Goal: Task Accomplishment & Management: Use online tool/utility

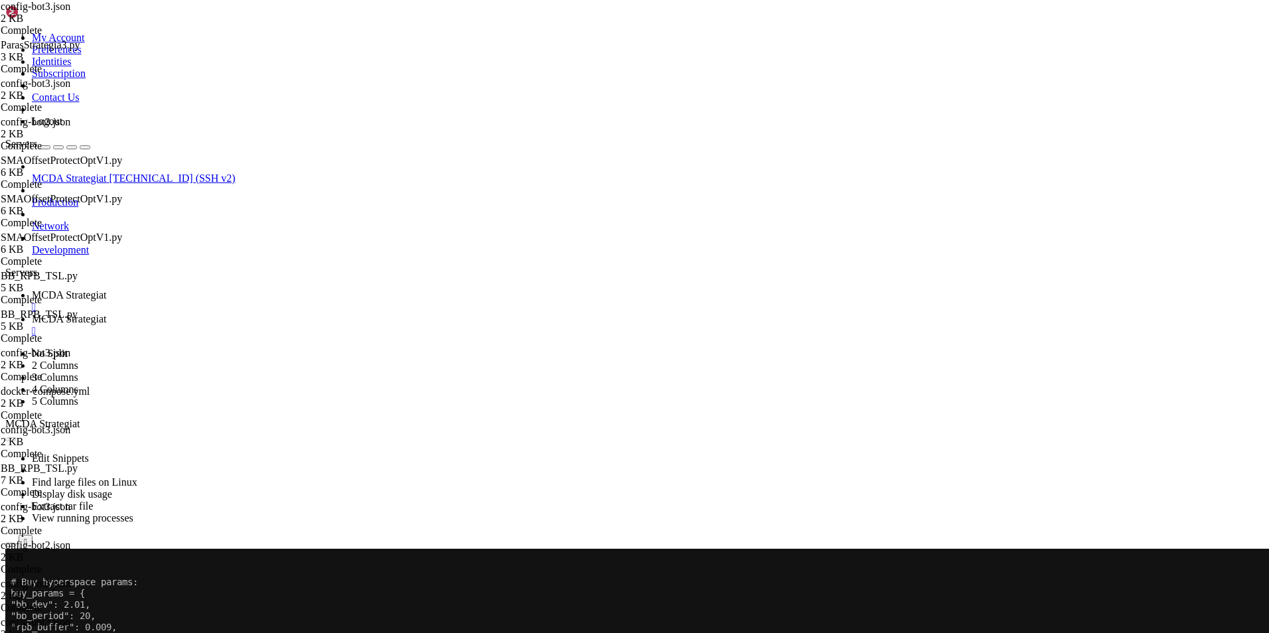
scroll to position [6, 1]
click at [58, 586] on button "Reconnect" at bounding box center [31, 593] width 53 height 14
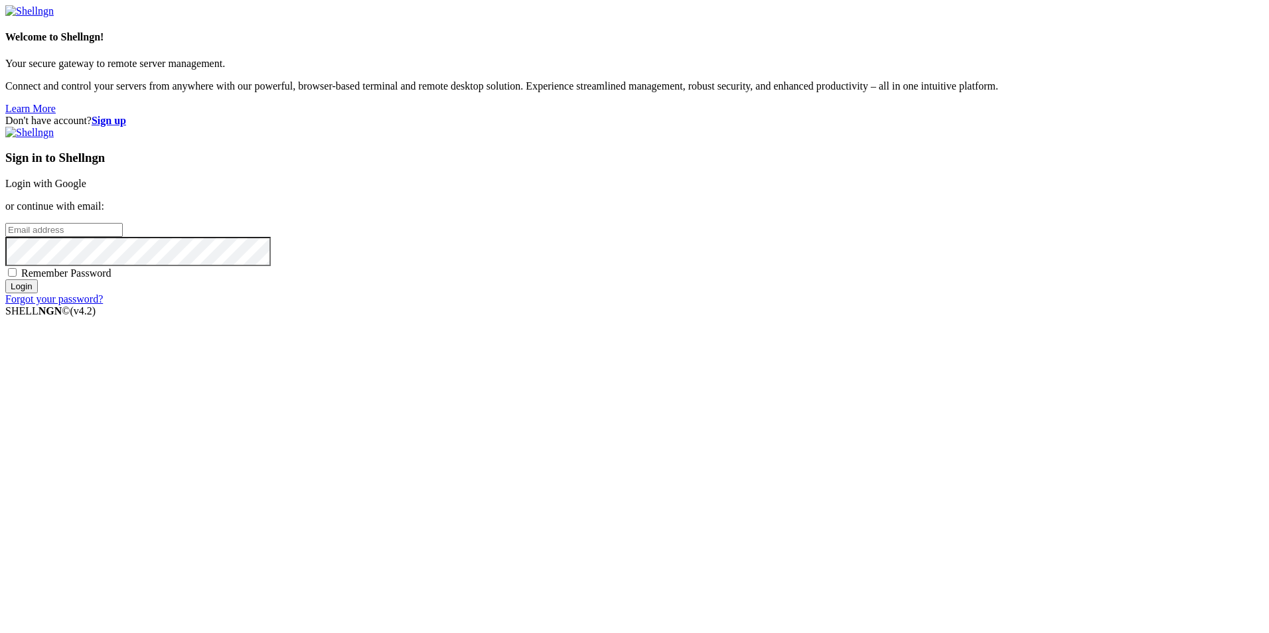
type input "root"
click at [86, 189] on link "Login with Google" at bounding box center [45, 183] width 81 height 11
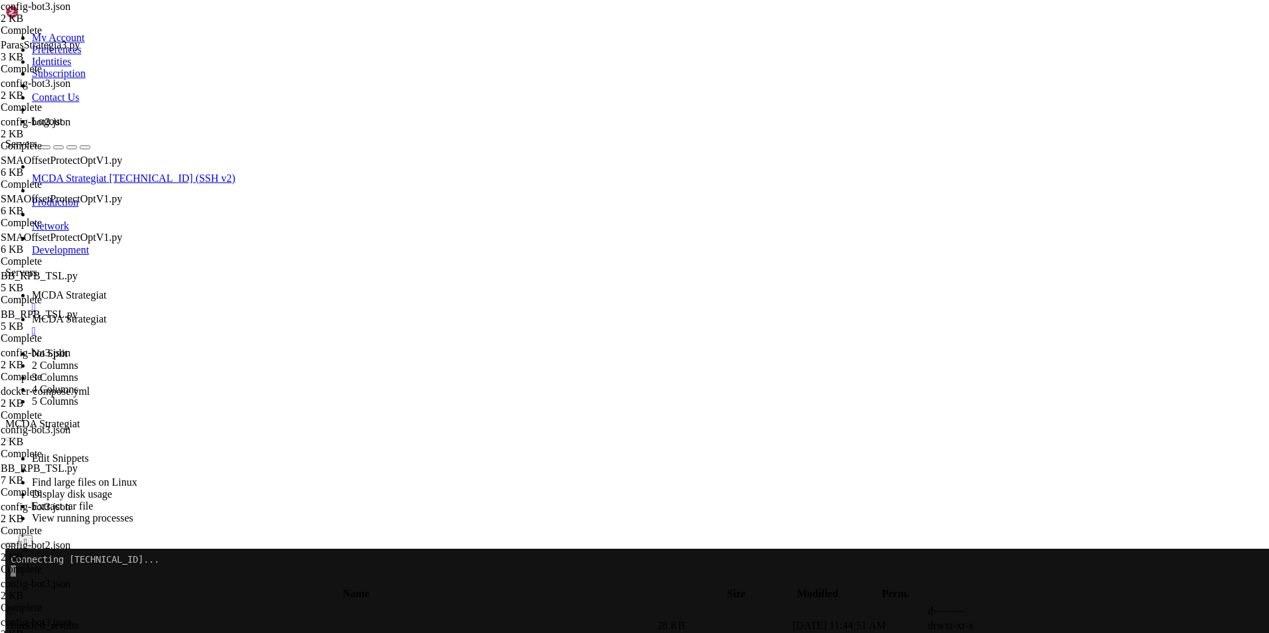
scroll to position [28539, 0]
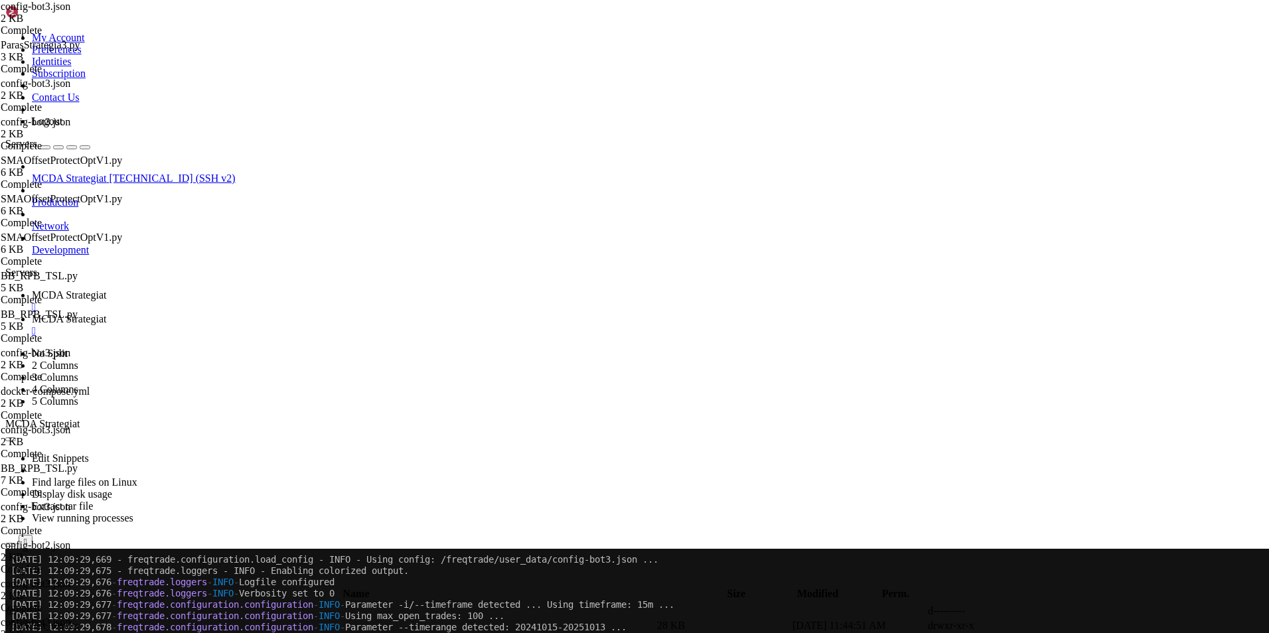
scroll to position [28695, 0]
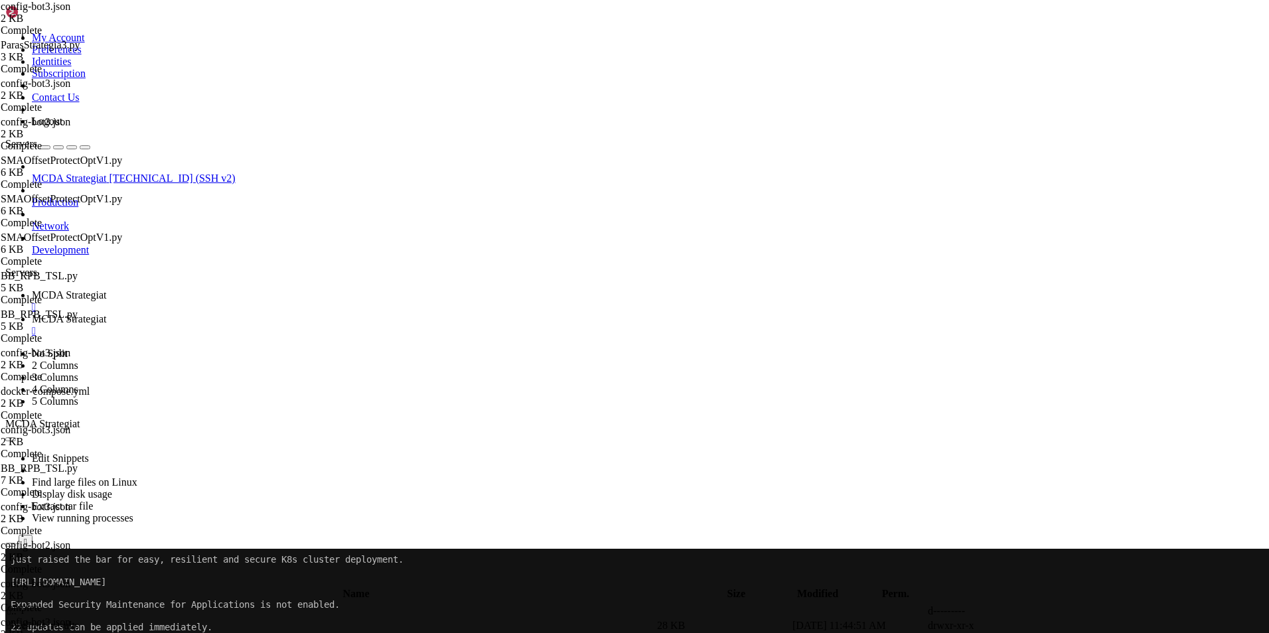
click at [106, 313] on span "MCDA Strategiat" at bounding box center [69, 318] width 74 height 11
type input "/root"
click at [106, 289] on span "MCDA Strategiat" at bounding box center [69, 294] width 74 height 11
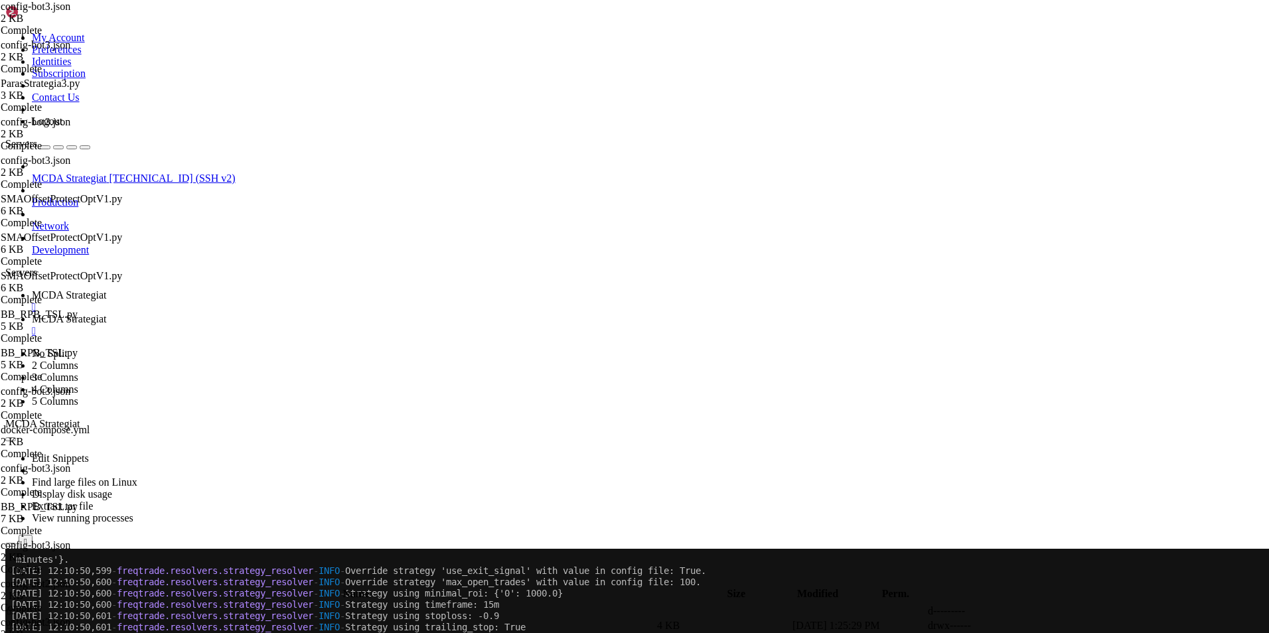
scroll to position [30107, 0]
drag, startPoint x: 596, startPoint y: 1009, endPoint x: 429, endPoint y: 922, distance: 188.5
drag, startPoint x: 644, startPoint y: 1032, endPoint x: 300, endPoint y: 922, distance: 361.6
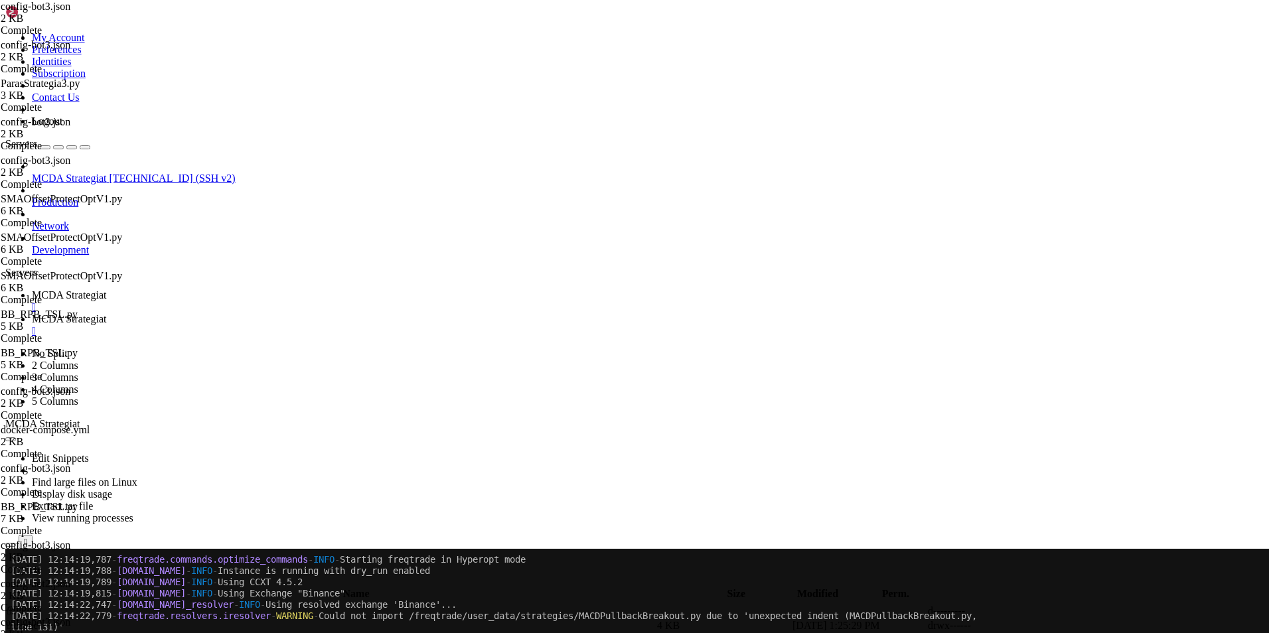
scroll to position [30907, 0]
click at [106, 313] on span "MCDA Strategiat" at bounding box center [69, 318] width 74 height 11
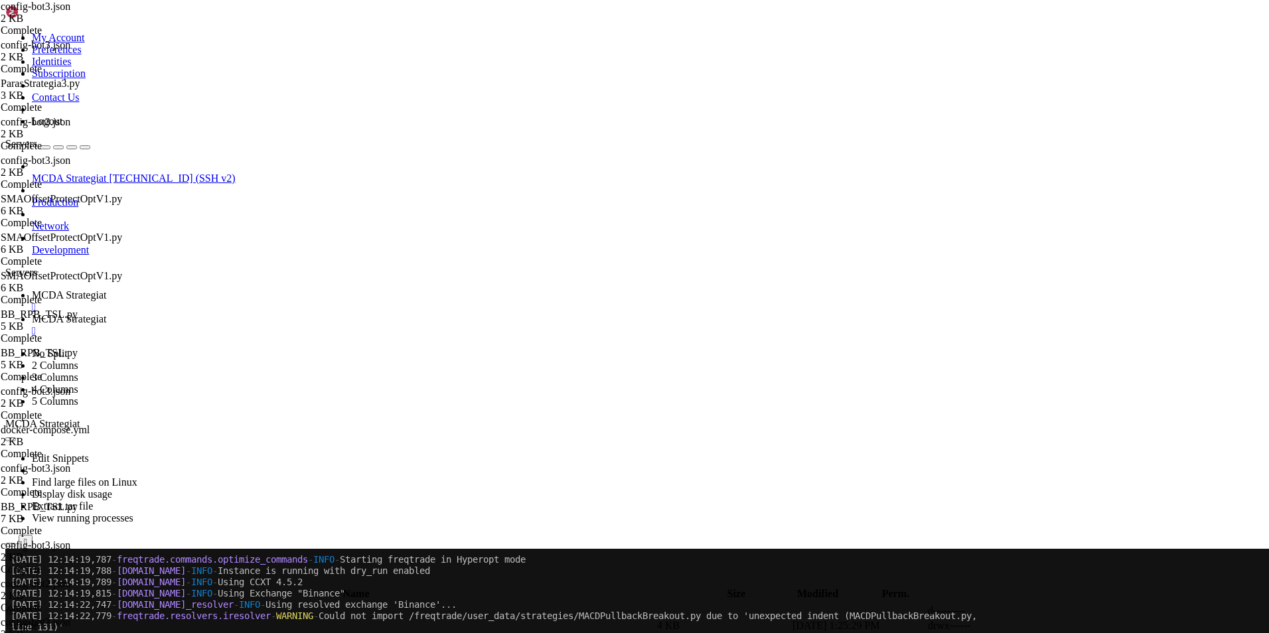
type textarea ""exit_timeout_count": 0,"
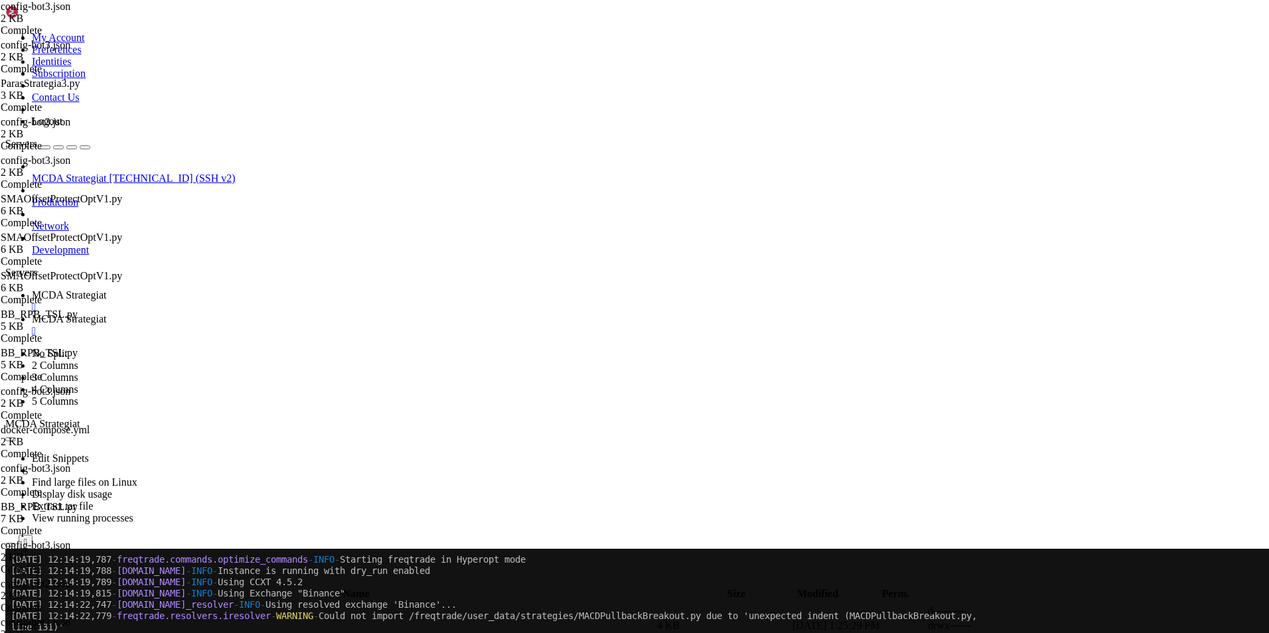
scroll to position [0, 0]
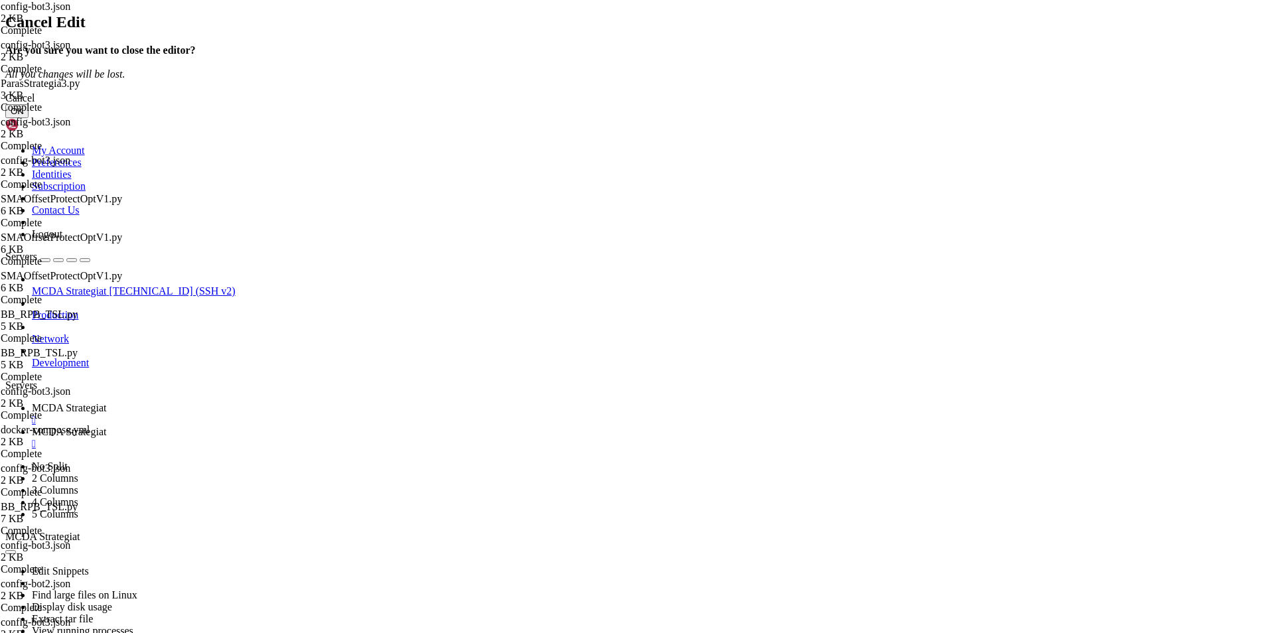
click at [29, 118] on button "OK" at bounding box center [16, 111] width 23 height 14
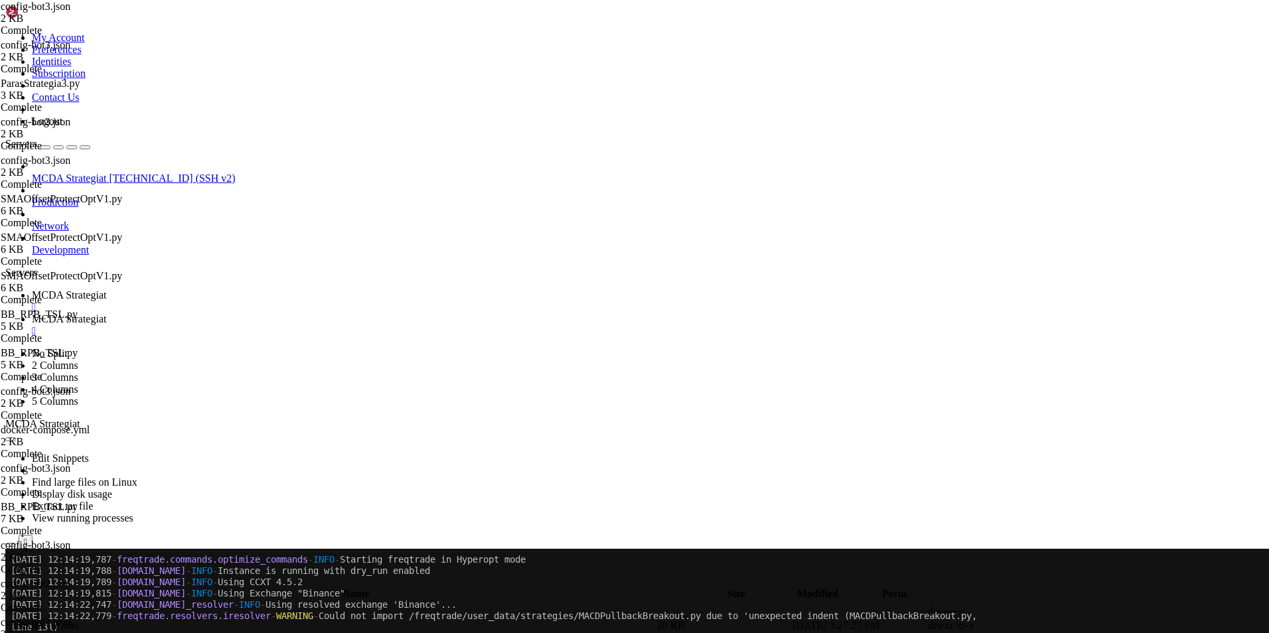
type input "/root/ft_userdata/user_data/strategies"
drag, startPoint x: 226, startPoint y: 255, endPoint x: 568, endPoint y: 353, distance: 355.6
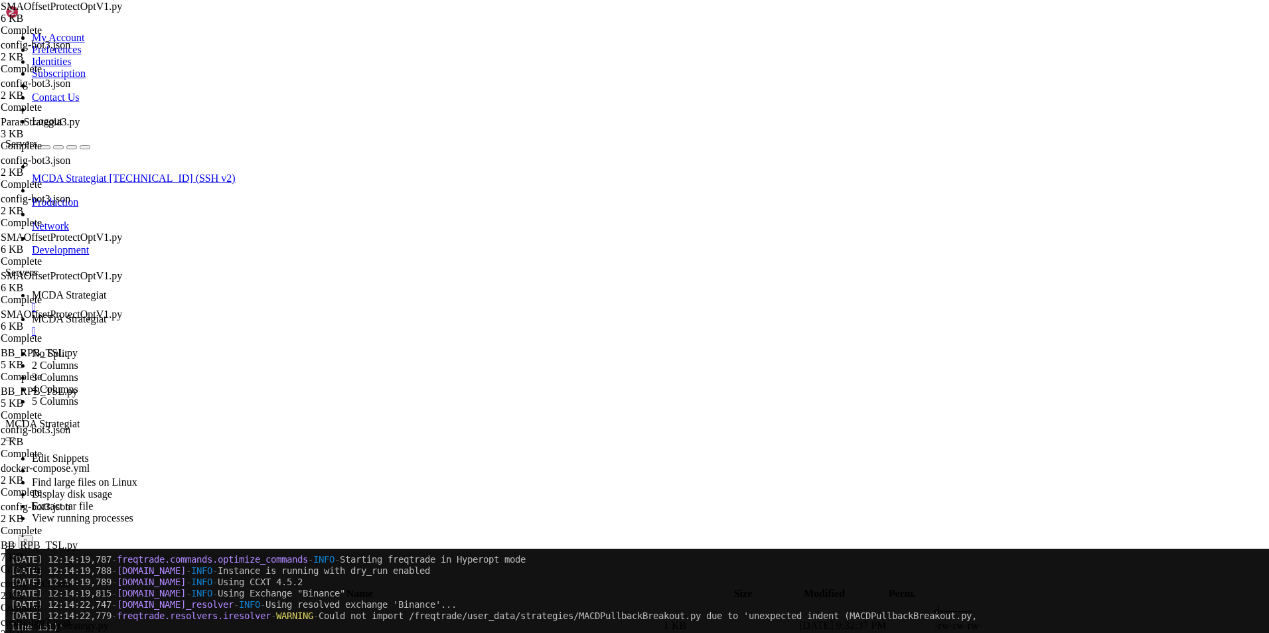
type textarea """""
type textarea "# Trailing Stop (hyperoptattavat)"
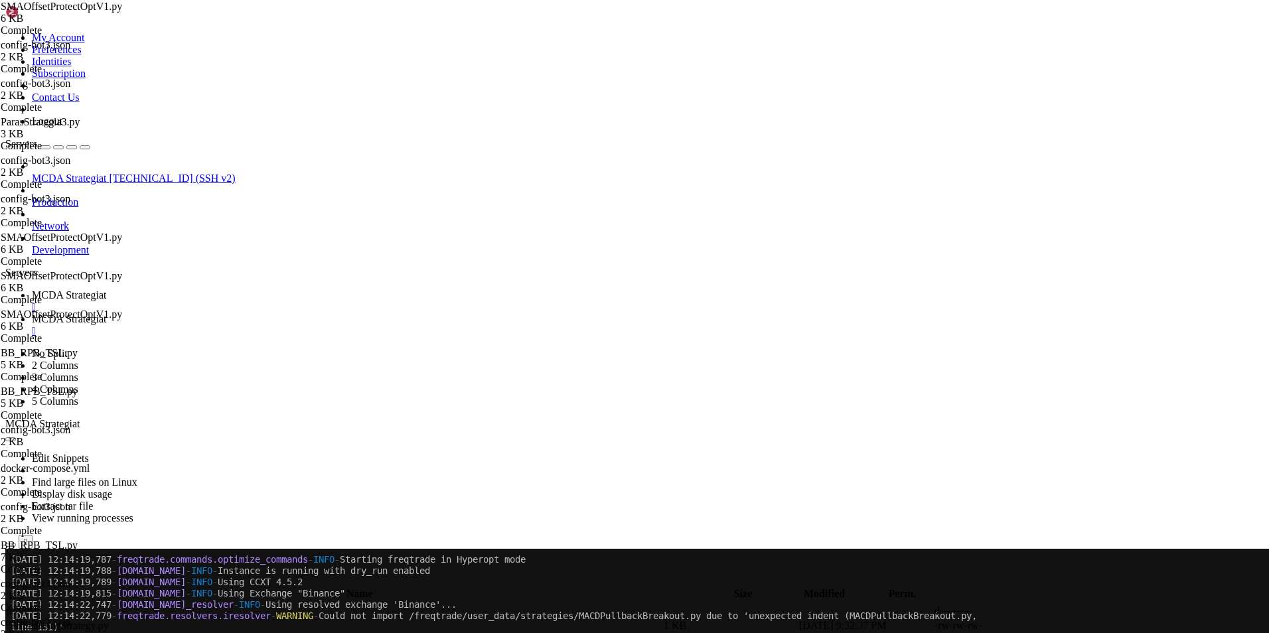
type textarea "trailing_stop = True"
type textarea "trailing_stop_positive = 0.03"
type textarea "trailing_stop_positive_offset = 0.08"
type textarea "trailing_only_offset_is_reached = True"
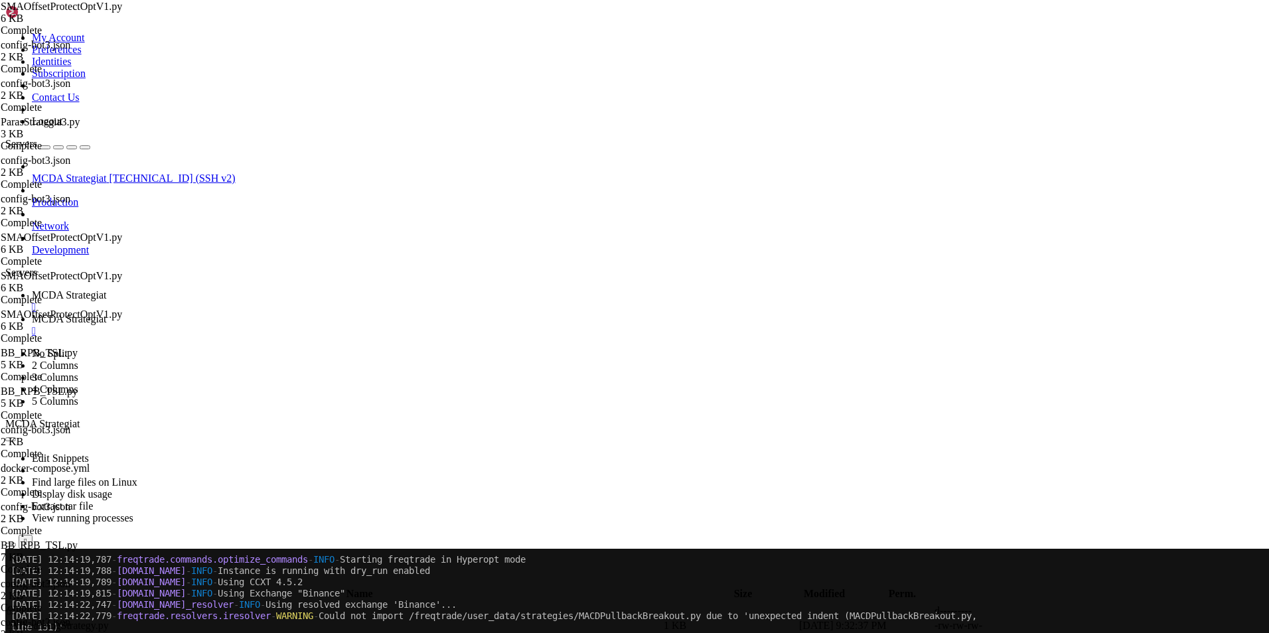
type textarea "can_short = False"
type textarea "# --- Hyperopt-parametrit ---"
type textarea "sma_fast = IntParameter(20, 80, default=50, space="buy")"
type textarea "sma_slow = IntParameter(100, 250, default=200, space="buy")"
type textarea "low_offset = DecimalParameter(0.01, 0.08, decimals=3, default=0.03, space="buy")"
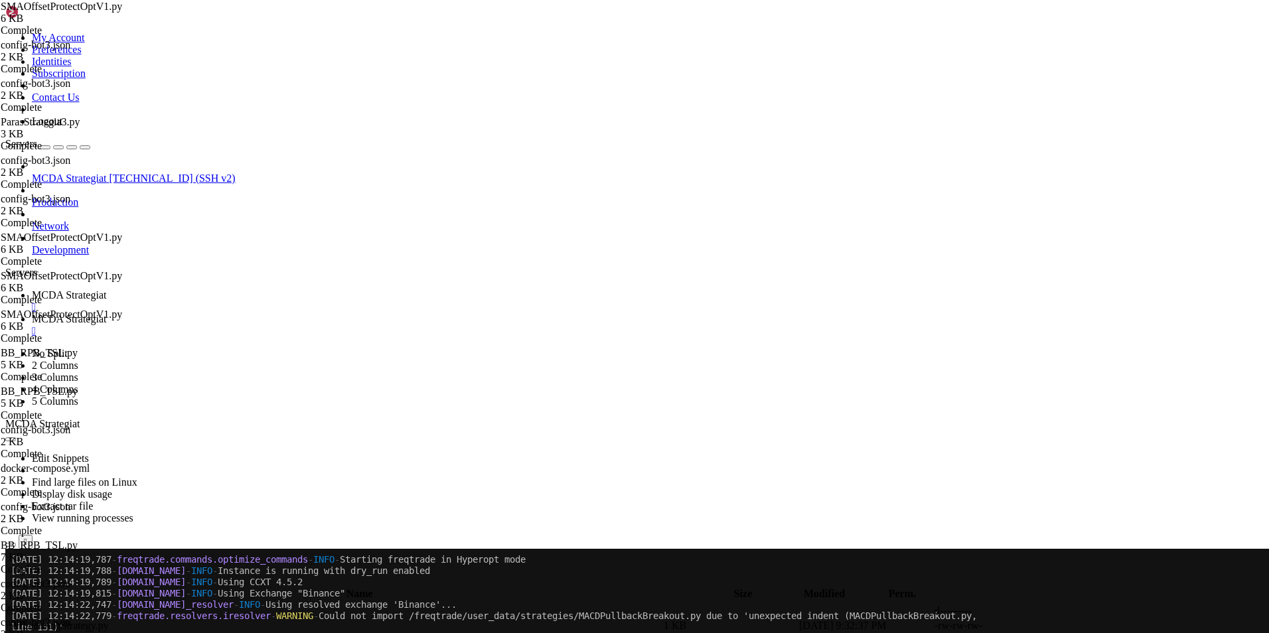
type textarea "high_offset = DecimalParameter(0.0, 0.06, decimals=3, default=0.01, space="buy")"
type textarea "# EWO = (EMA(5) - EMA(35)) / close * 100"
type textarea "ewo_low = DecimalParameter(-5.0, 5.0, decimals=1, default=0.0, space="buy")"
type textarea "ewo_high = DecimalParameter(2.0, 12.0, decimals=1, default=5.0, space="buy")"
type textarea "rsi_buy = IntParameter(20, 45, default=35, space="buy")"
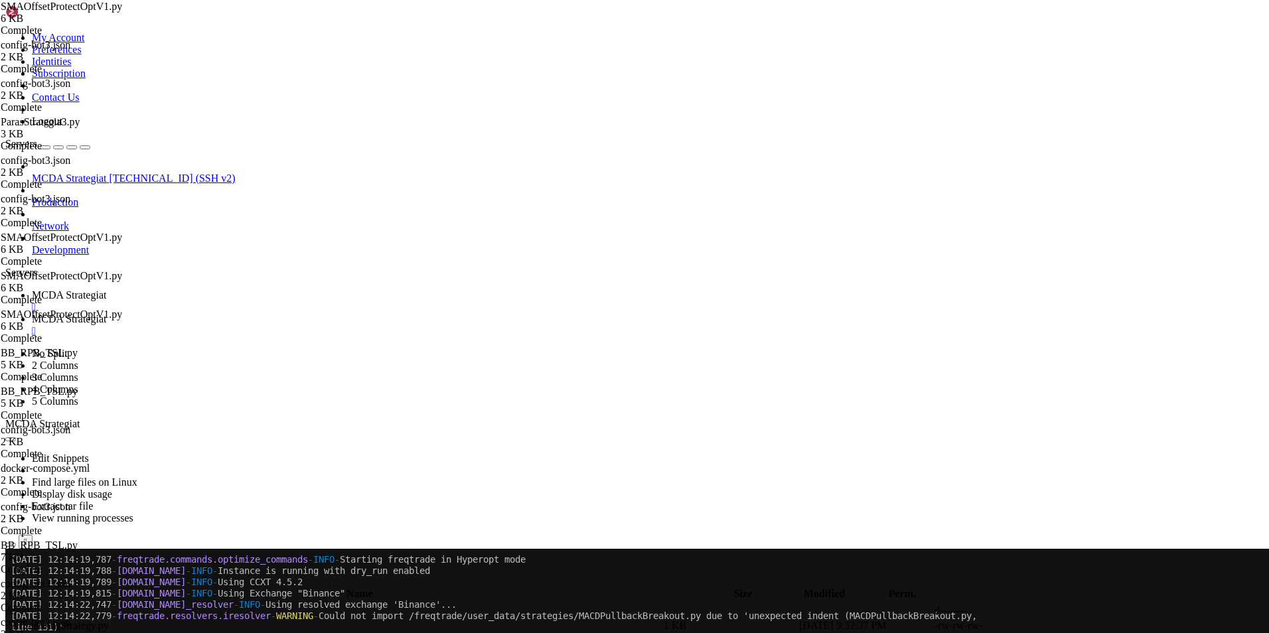
type textarea "rsi_sell = IntParameter(55, 75, default=65, space="sell")"
type textarea "use_sma_fast_exit = IntParameter(0, 1, default=1, space="sell") # 1 = close < S…"
type textarea "# Trailing – optattavaksi [PERSON_NAME] haluat"
type textarea "t_pos = DecimalParameter(0.01, 0.06, decimals=3, default=0.03, space="trailing")"
type textarea "t_off = DecimalParameter(0.04, 0.15, decimals=3, default=0.08, space="trailing")"
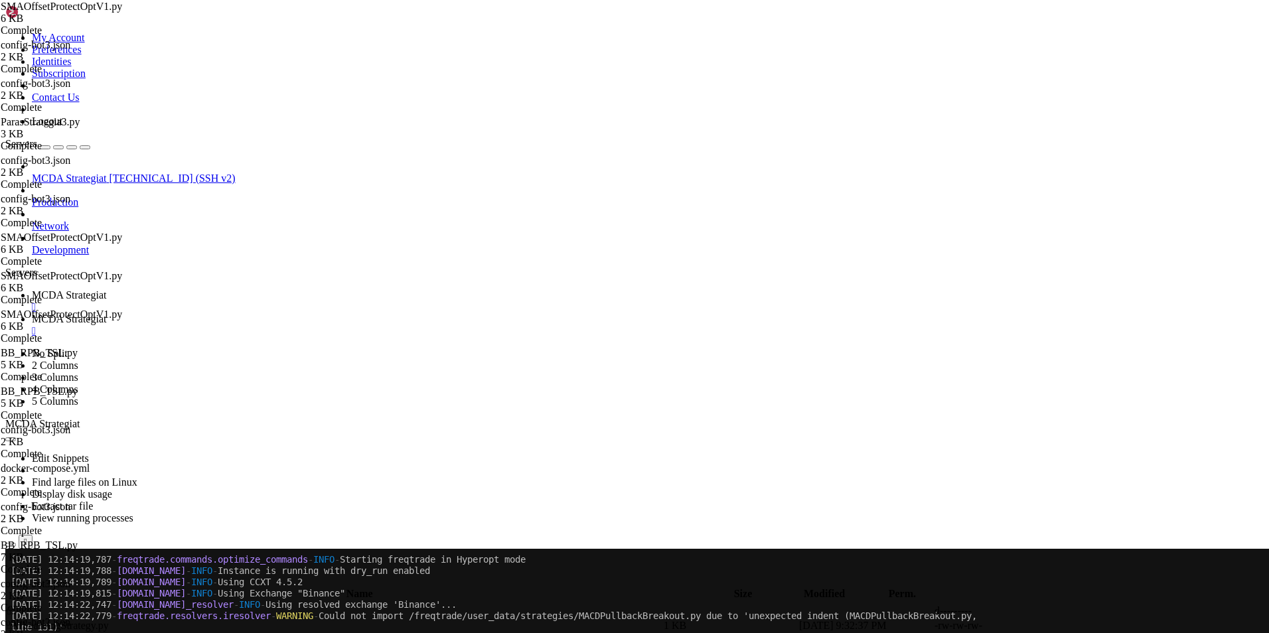
type textarea "# --- Suojaukset (configista deprecated) ---"
type textarea "protections = ["
type textarea "# --- Suojaukset (configista deprecated) ---"
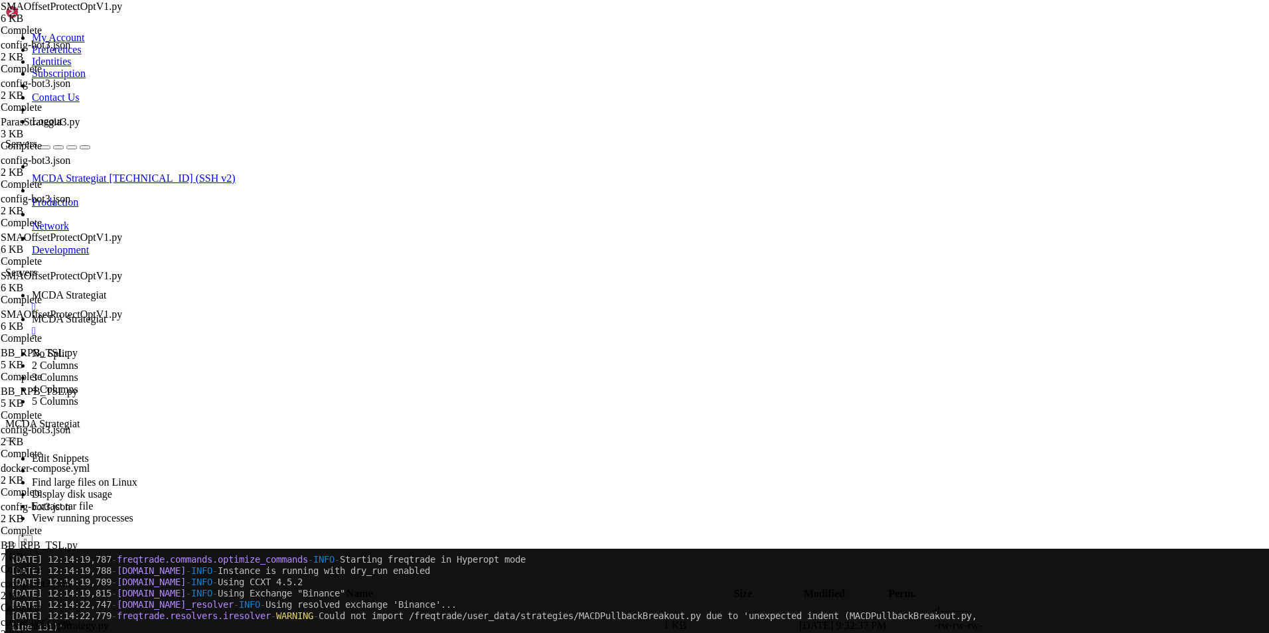
type textarea "t_off = DecimalParameter(0.04, 0.15, decimals=3, default=0.08, space="trailing")"
type textarea "t_pos = DecimalParameter(0.01, 0.06, decimals=3, default=0.03, space="trailing")"
type textarea "# Trailing – optattavaksi [PERSON_NAME] haluat"
type textarea "use_sma_fast_exit = IntParameter(0, 1, default=1, space="sell") # 1 = close < S…"
type textarea "rsi_sell = IntParameter(55, 75, default=65, space="sell")"
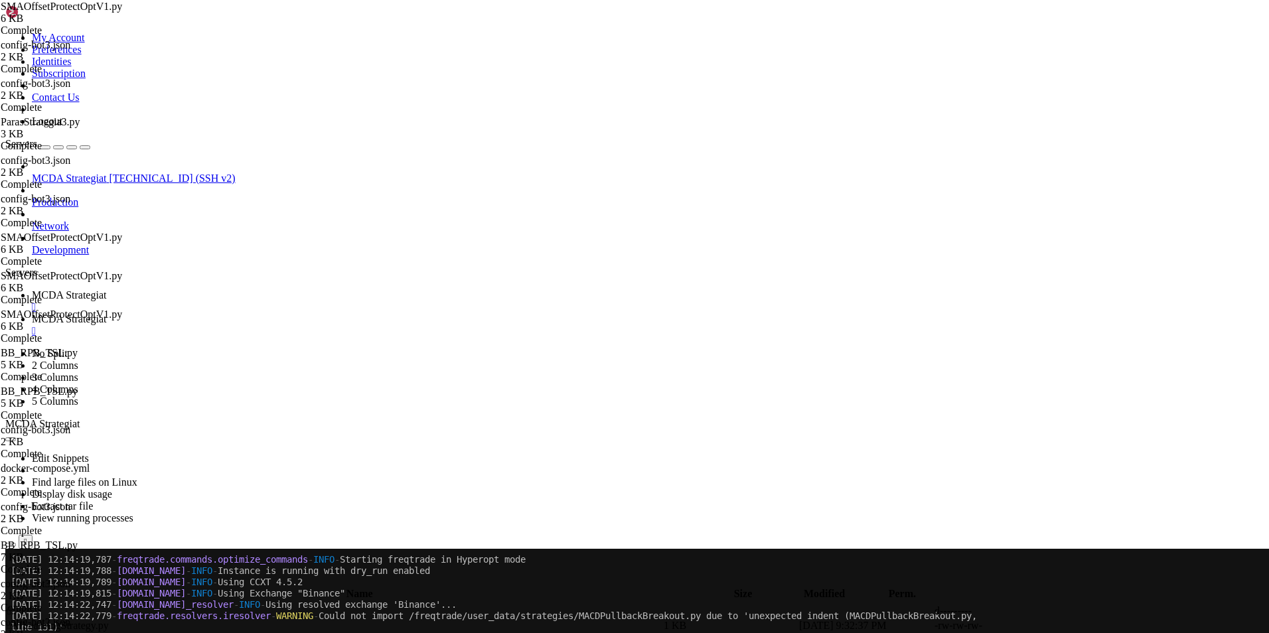
type textarea "rsi_buy = IntParameter(20, 45, default=35, space="buy")"
type textarea "ewo_high = DecimalParameter(2.0, 12.0, decimals=1, default=5.0, space="buy")"
type textarea "ewo_low = DecimalParameter(-5.0, 5.0, decimals=1, default=0.0, space="buy")"
type textarea "ewo_high = DecimalParameter(2.0, 12.0, decimals=1, default=5.0, space="buy")"
type textarea "rsi_buy = IntParameter(20, 45, default=35, space="buy")"
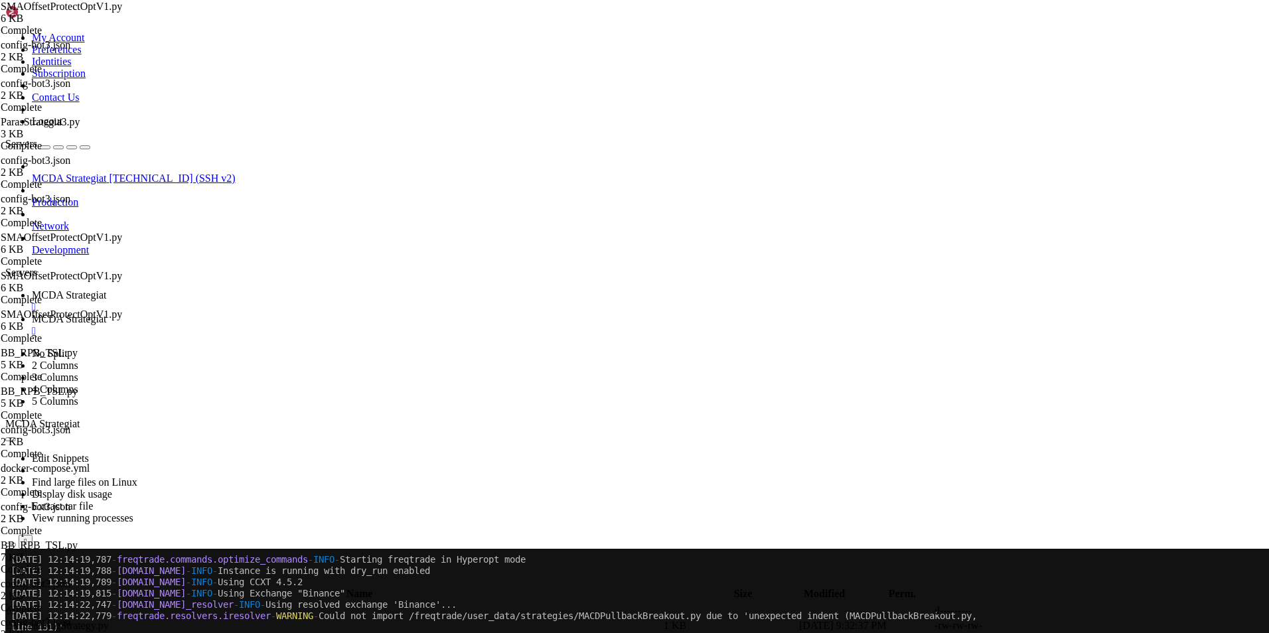
type textarea "rsi_sell = IntParameter(55, 75, default=65, space="sell")"
type textarea "use_sma_fast_exit = IntParameter(0, 1, default=1, space="sell") # 1 = close < S…"
type textarea "rsi_sell = IntParameter(55, 75, default=65, space="sell")"
type textarea "use_sma_fast_exit = IntParameter(0, 1, default=1, space="sell") # 1 = close < S…"
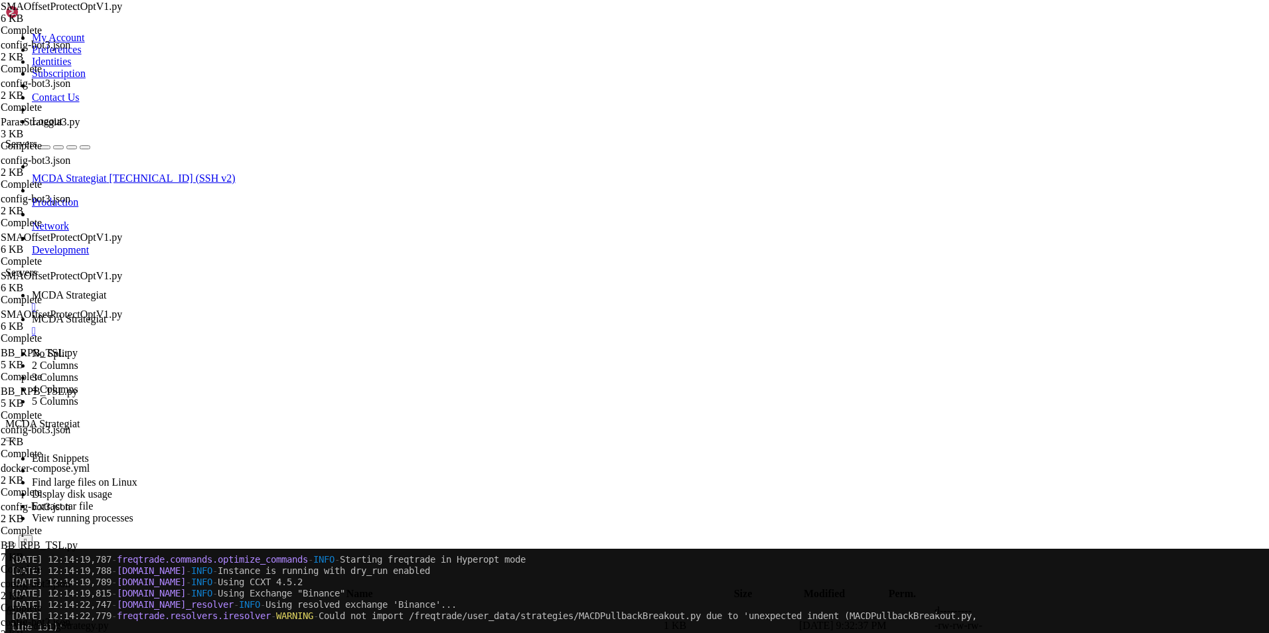
type textarea "rsi_sell = IntParameter(55, 75, default=65, space="sell")"
type textarea "rsi_buy = IntParameter(20, 45, default=35, space="buy")"
type textarea "ewo_high = DecimalParameter(2.0, 12.0, decimals=1, default=5.0, space="buy")"
type textarea "ewo_low = DecimalParameter(-5.0, 5.0, decimals=1, default=0.0, space="buy")"
type textarea "# EWO = (EMA(5) - EMA(35)) / close * 100"
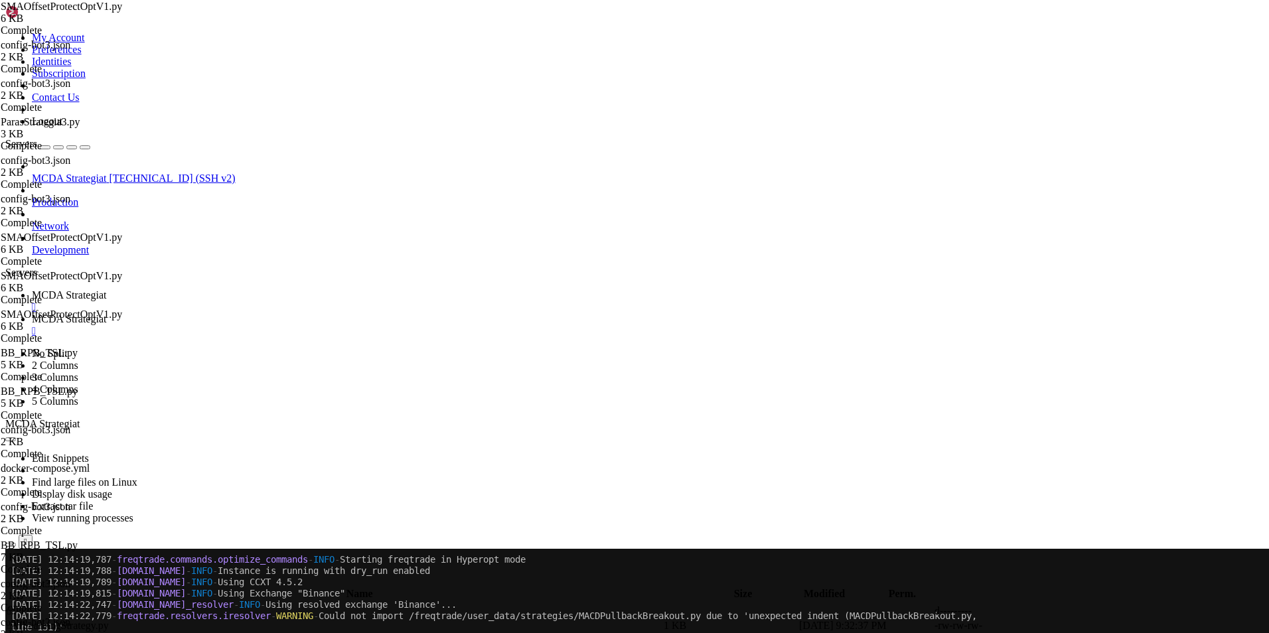
type textarea "high_offset = DecimalParameter(0.0, 0.06, decimals=3, default=0.01, space="buy")"
type textarea "low_offset = DecimalParameter(0.01, 0.08, decimals=3, default=0.03, space="buy")"
type textarea "sma_slow = IntParameter(100, 250, default=200, space="buy")"
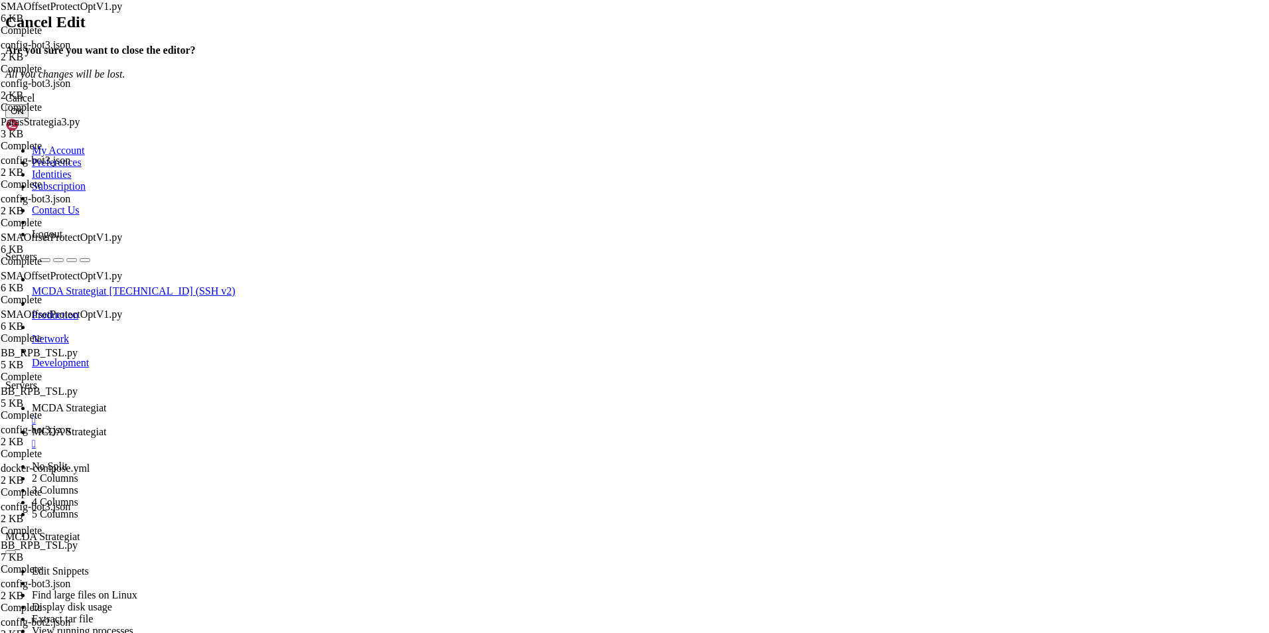
click at [29, 118] on button "OK" at bounding box center [16, 111] width 23 height 14
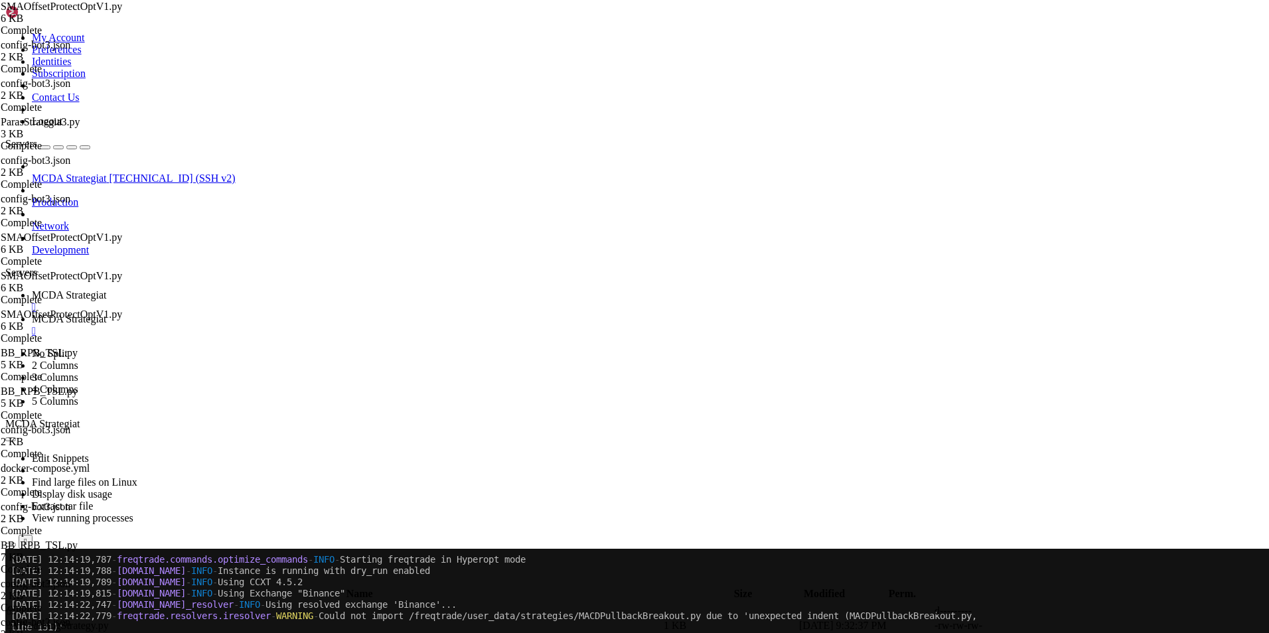
type textarea "return None"
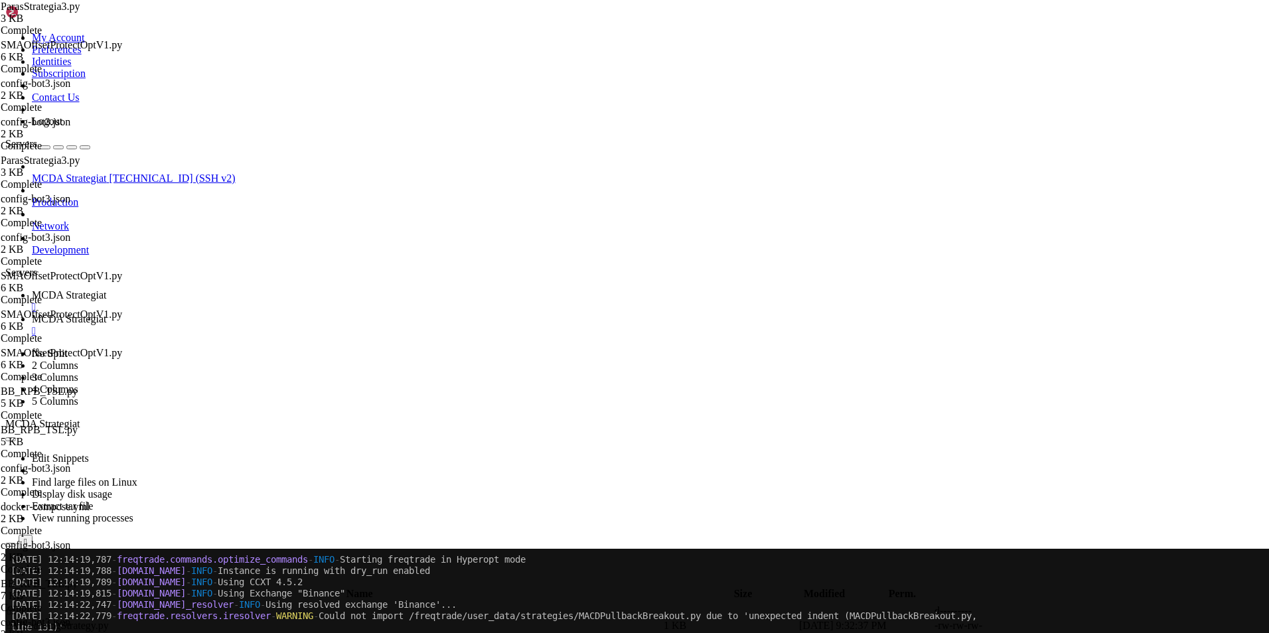
drag, startPoint x: 290, startPoint y: 121, endPoint x: 226, endPoint y: 117, distance: 64.4
type textarea "class ParasStrategia3(IStrategy):"
